Goal: Transaction & Acquisition: Obtain resource

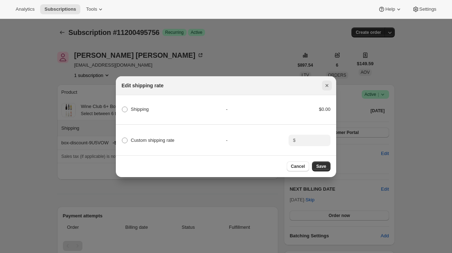
click at [323, 87] on button "Close" at bounding box center [327, 85] width 10 height 10
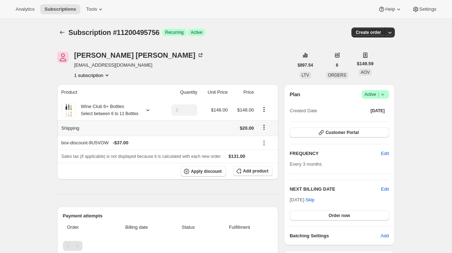
click at [207, 70] on div "Erica McGee emjohnson630@sbcglobal.net 1 subscription" at bounding box center [175, 65] width 237 height 27
click at [69, 7] on span "Subscriptions" at bounding box center [60, 9] width 32 height 6
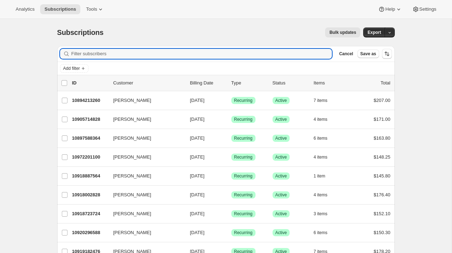
click at [90, 68] on div "Add filter" at bounding box center [226, 68] width 332 height 9
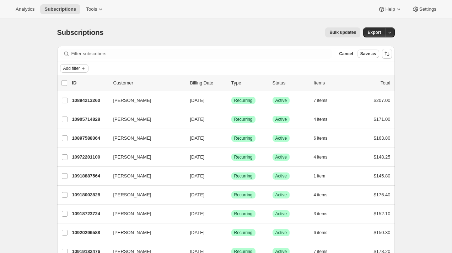
click at [84, 68] on icon "Add filter" at bounding box center [83, 68] width 3 height 3
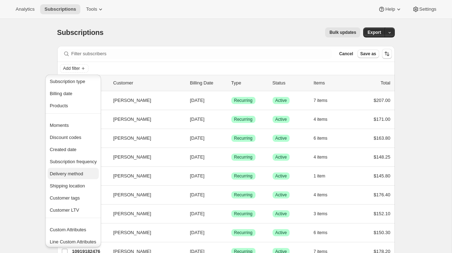
scroll to position [19, 0]
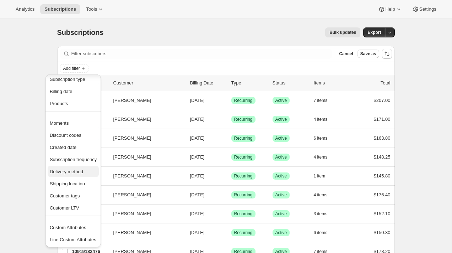
click at [88, 169] on span "Delivery method" at bounding box center [73, 171] width 47 height 7
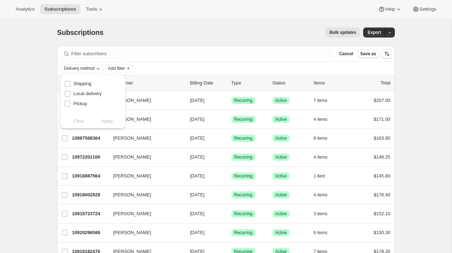
click at [91, 69] on span "Delivery method" at bounding box center [79, 68] width 31 height 6
click at [115, 67] on span "Add filter" at bounding box center [116, 68] width 17 height 6
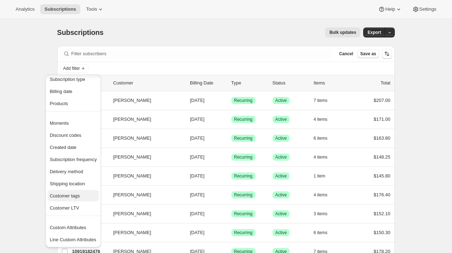
click at [80, 197] on span "Customer tags" at bounding box center [65, 195] width 30 height 5
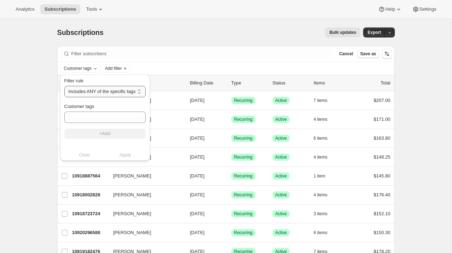
click at [115, 92] on select "Includes ANY of the specific tags Includes ALL of the specific tags Includes ON…" at bounding box center [104, 91] width 81 height 11
click at [83, 65] on span "Customer tags" at bounding box center [78, 68] width 28 height 6
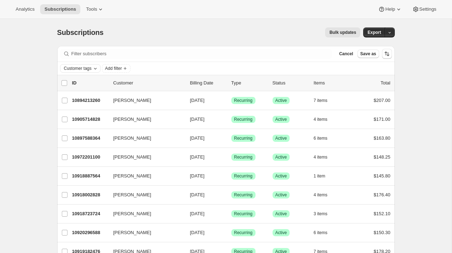
click at [83, 65] on span "Customer tags" at bounding box center [78, 68] width 28 height 6
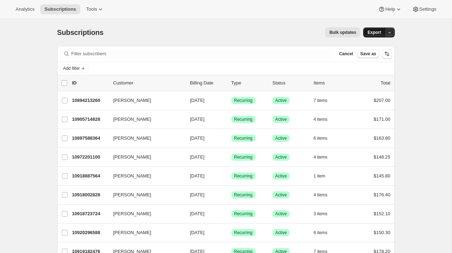
click at [372, 31] on span "Export" at bounding box center [375, 33] width 14 height 6
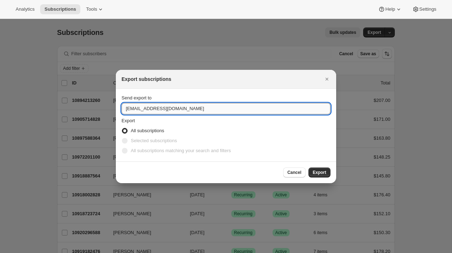
click at [210, 109] on input "customers@onehopewine.com" at bounding box center [226, 108] width 209 height 11
type input "brian@awtomic.com"
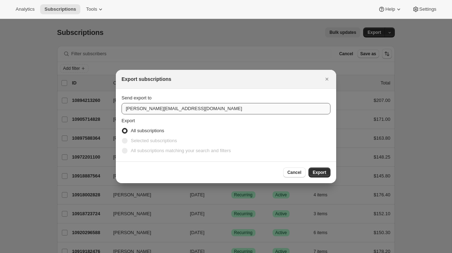
click at [309, 167] on button "Export" at bounding box center [320, 172] width 22 height 10
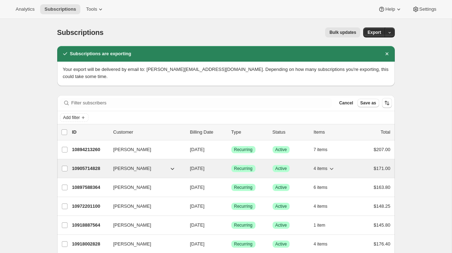
click at [84, 165] on p "10905714828" at bounding box center [90, 168] width 36 height 7
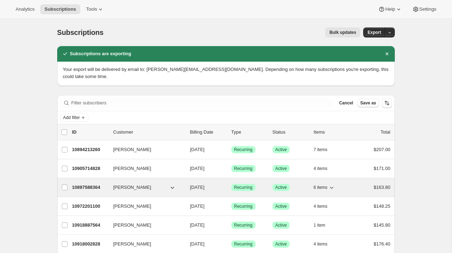
click at [84, 184] on p "10897588364" at bounding box center [90, 187] width 36 height 7
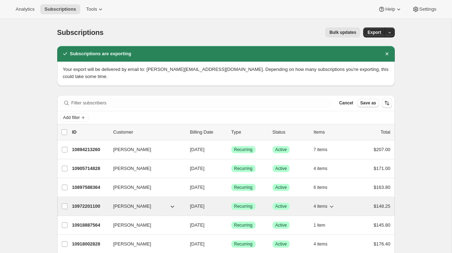
click at [83, 203] on div "10972201100 Tatiana Reyes 08/15/2025 Success Recurring Success Active 4 items $…" at bounding box center [231, 206] width 319 height 10
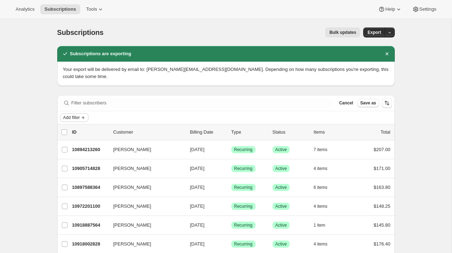
click at [80, 115] on span "Add filter" at bounding box center [71, 118] width 17 height 6
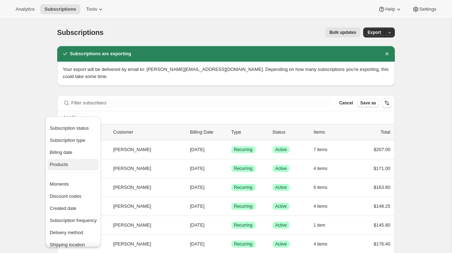
click at [78, 162] on span "Products" at bounding box center [73, 164] width 47 height 7
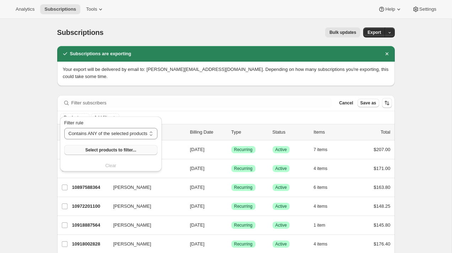
click at [97, 147] on span "Select products to filter..." at bounding box center [110, 150] width 51 height 6
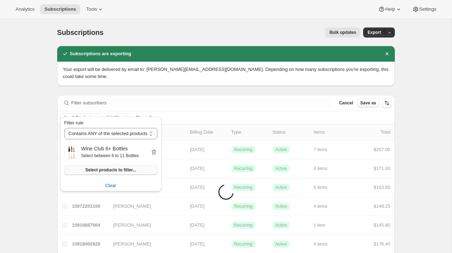
click at [106, 174] on button "Select products to filter..." at bounding box center [110, 170] width 93 height 10
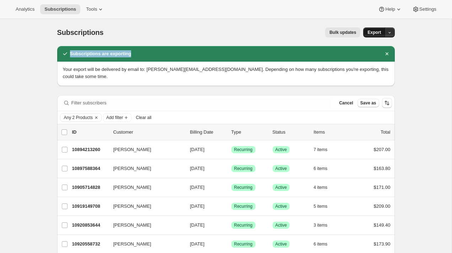
drag, startPoint x: 370, startPoint y: 53, endPoint x: 370, endPoint y: 28, distance: 24.5
click at [390, 51] on button "Dismiss notification" at bounding box center [387, 54] width 10 height 10
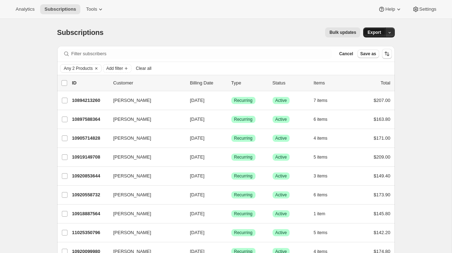
click at [373, 31] on span "Export" at bounding box center [375, 33] width 14 height 6
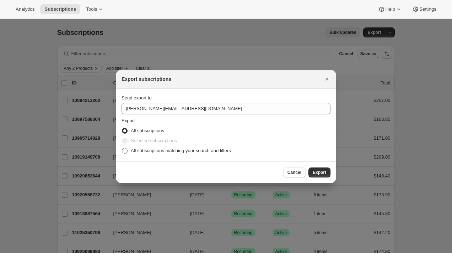
click at [208, 148] on span "All subscriptions matching your search and filters" at bounding box center [181, 150] width 100 height 5
click at [122, 148] on input "All subscriptions matching your search and filters" at bounding box center [122, 148] width 0 height 0
radio input "true"
drag, startPoint x: 316, startPoint y: 170, endPoint x: 300, endPoint y: 147, distance: 28.7
click at [300, 147] on div "Export subscriptions Send export to brian@awtomic.com Export All subscriptions …" at bounding box center [226, 126] width 221 height 113
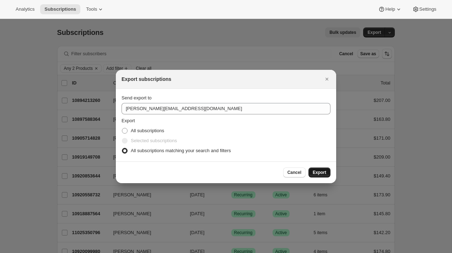
click at [316, 169] on span "Export" at bounding box center [320, 172] width 14 height 6
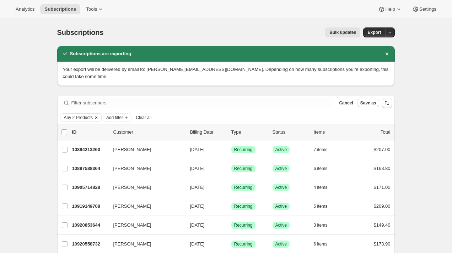
click at [81, 115] on span "Any 2 Products" at bounding box center [78, 118] width 29 height 6
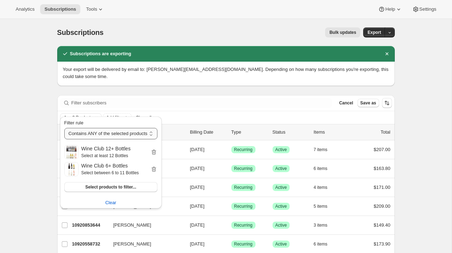
click at [118, 134] on select "Contains ANY of the selected products Contains ALL of the selected products Con…" at bounding box center [110, 133] width 93 height 11
select select "not"
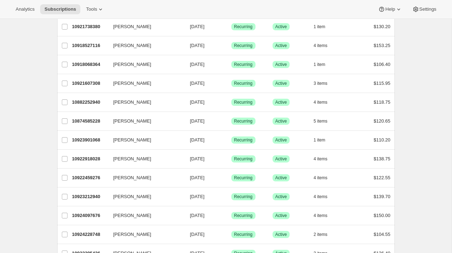
scroll to position [0, 0]
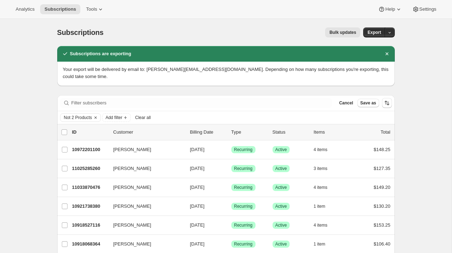
click at [375, 38] on div "Subscriptions. This page is ready Subscriptions Bulk updates More actions Bulk …" at bounding box center [226, 32] width 338 height 27
click at [375, 36] on button "Export" at bounding box center [375, 32] width 22 height 10
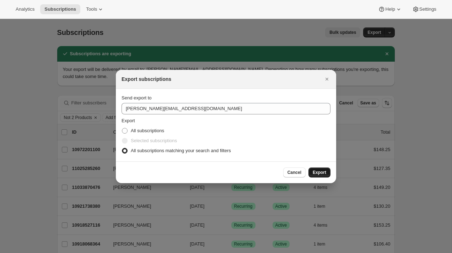
click at [328, 175] on button "Export" at bounding box center [320, 172] width 22 height 10
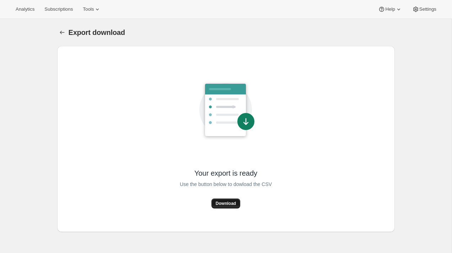
click at [228, 205] on span "Download" at bounding box center [226, 203] width 20 height 6
click at [229, 205] on span "Download" at bounding box center [226, 203] width 20 height 6
click at [224, 202] on span "Download" at bounding box center [226, 203] width 20 height 6
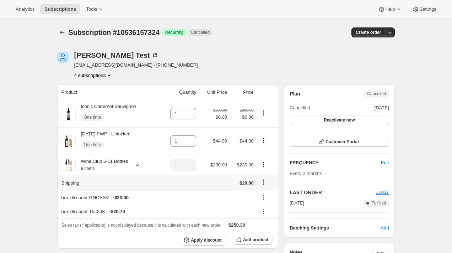
click at [263, 184] on icon "Shipping actions" at bounding box center [263, 181] width 7 height 7
click at [263, 194] on span "Edit shipping rate" at bounding box center [263, 195] width 36 height 5
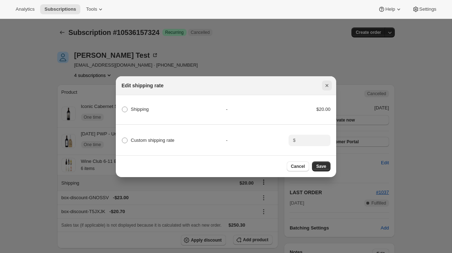
click at [324, 86] on icon "Close" at bounding box center [327, 85] width 7 height 7
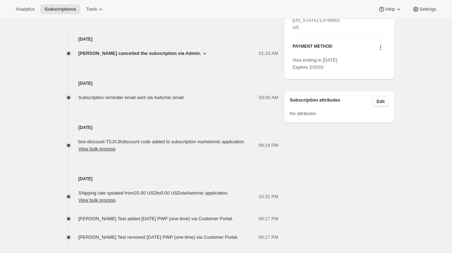
scroll to position [351, 0]
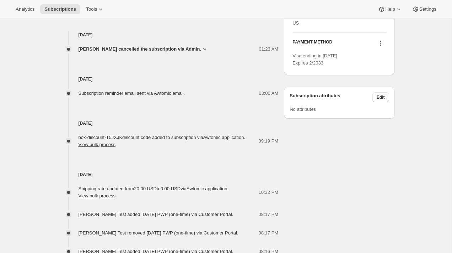
click at [193, 163] on div "[DATE] Shipping rate updated from 20.00 USD to 0.00 USD via Awtomic application…" at bounding box center [168, 201] width 222 height 107
click at [116, 143] on button "View bulk process" at bounding box center [97, 144] width 37 height 5
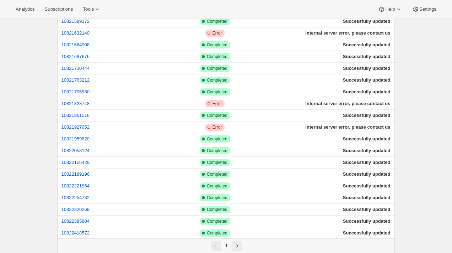
scroll to position [1010, 0]
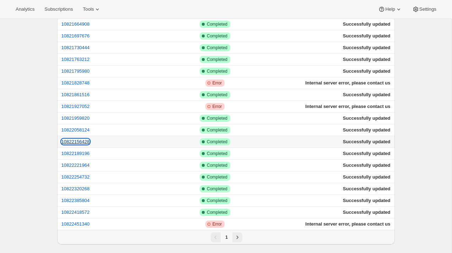
click at [84, 141] on button "10822156428" at bounding box center [76, 141] width 28 height 5
click at [79, 156] on td "10822189196" at bounding box center [111, 154] width 108 height 12
click at [76, 153] on button "10822189196" at bounding box center [76, 152] width 28 height 5
